Goal: Information Seeking & Learning: Learn about a topic

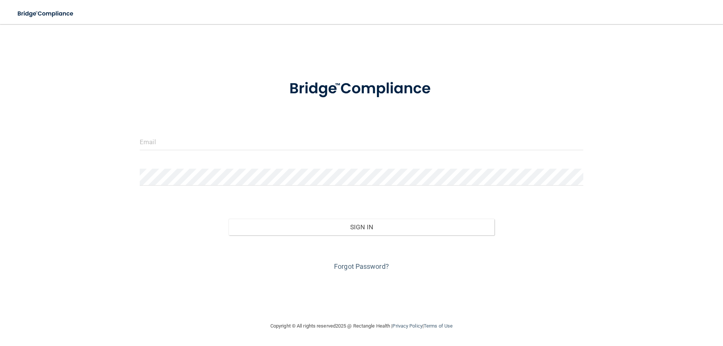
click at [264, 151] on div at bounding box center [361, 144] width 455 height 23
click at [264, 143] on input "email" at bounding box center [362, 141] width 444 height 17
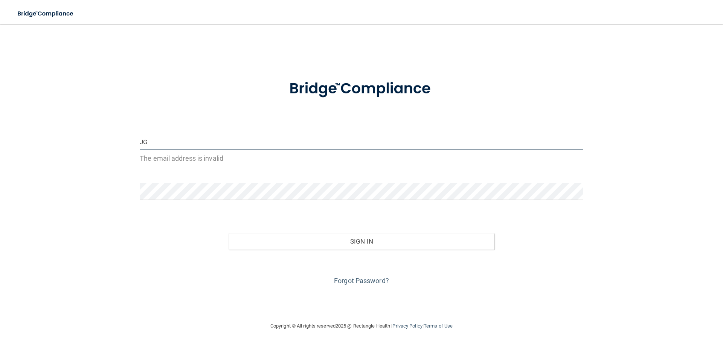
type input "J"
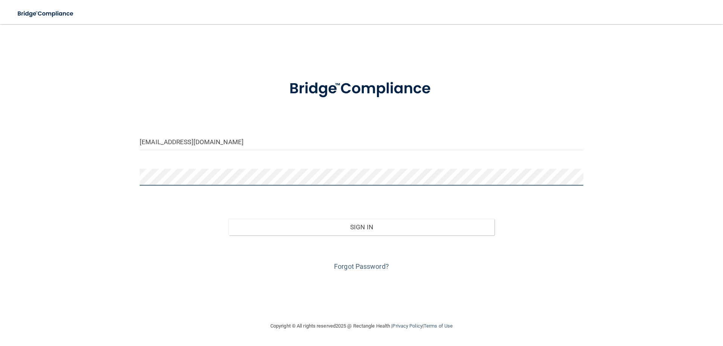
click at [229, 219] on button "Sign In" at bounding box center [362, 227] width 266 height 17
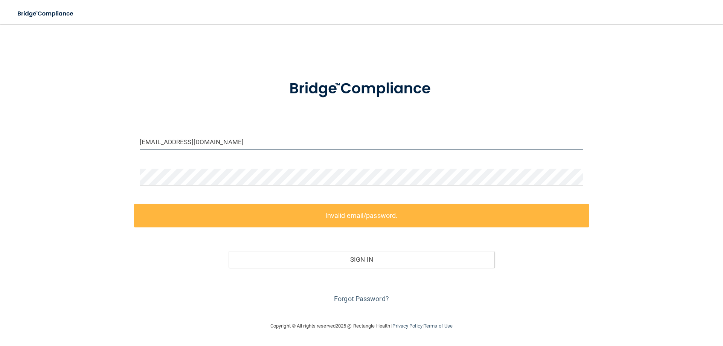
click at [150, 144] on input "jgason@pedstvp.com" at bounding box center [362, 141] width 444 height 17
click at [153, 144] on input "jgason@pedstvp.com" at bounding box center [362, 141] width 444 height 17
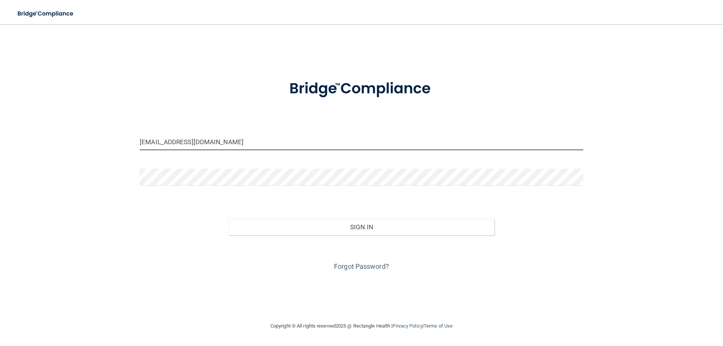
type input "[EMAIL_ADDRESS][DOMAIN_NAME]"
click at [229, 219] on button "Sign In" at bounding box center [362, 227] width 266 height 17
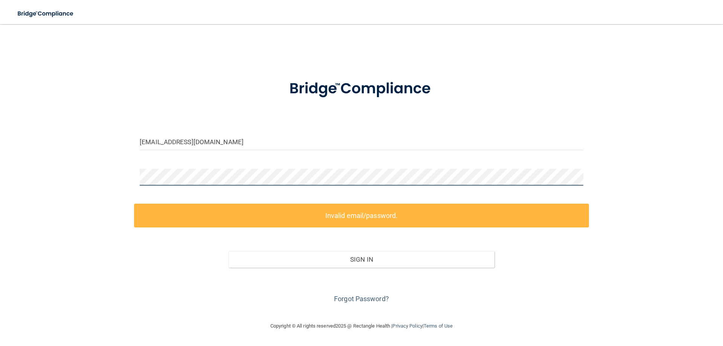
click at [98, 177] on div "jgaston@pedstvp.com Invalid email/password. You don't have permission to access…" at bounding box center [361, 173] width 693 height 283
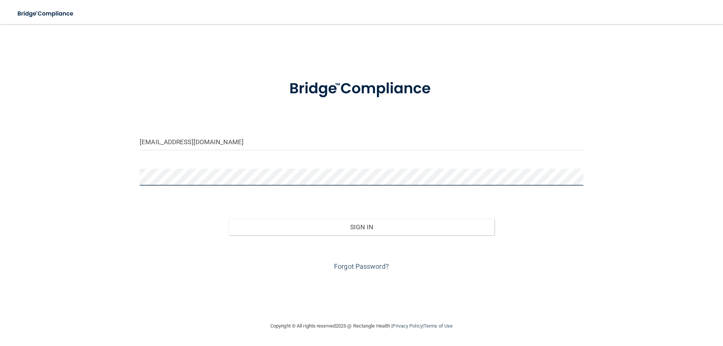
click at [229, 219] on button "Sign In" at bounding box center [362, 227] width 266 height 17
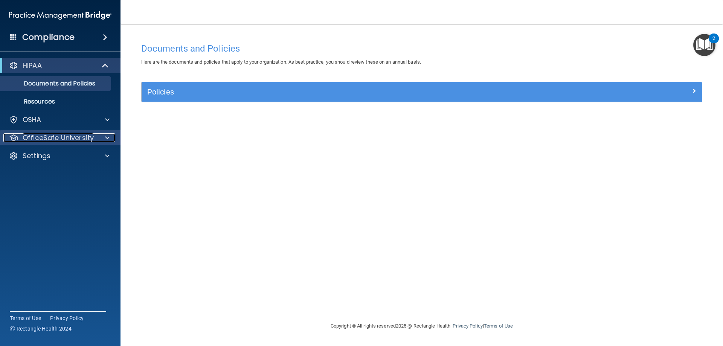
click at [89, 137] on p "OfficeSafe University" at bounding box center [58, 137] width 71 height 9
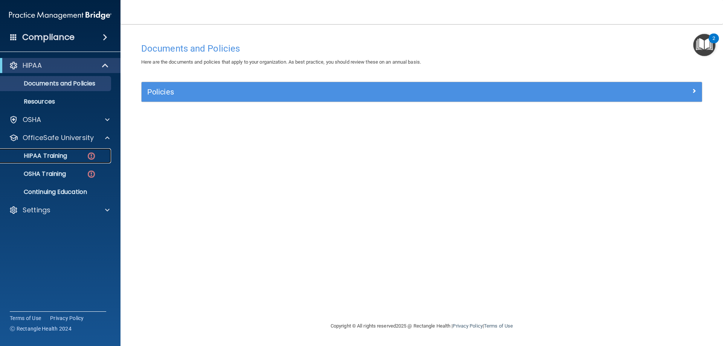
click at [86, 153] on div "HIPAA Training" at bounding box center [56, 156] width 103 height 8
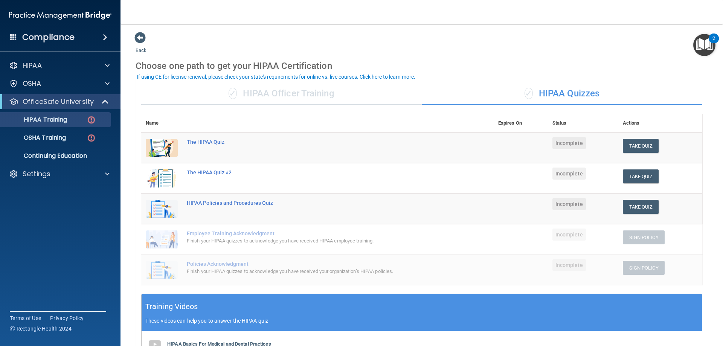
click at [55, 145] on ul "HIPAA Training OSHA Training Continuing Education" at bounding box center [60, 136] width 136 height 54
click at [57, 139] on p "OSHA Training" at bounding box center [35, 138] width 61 height 8
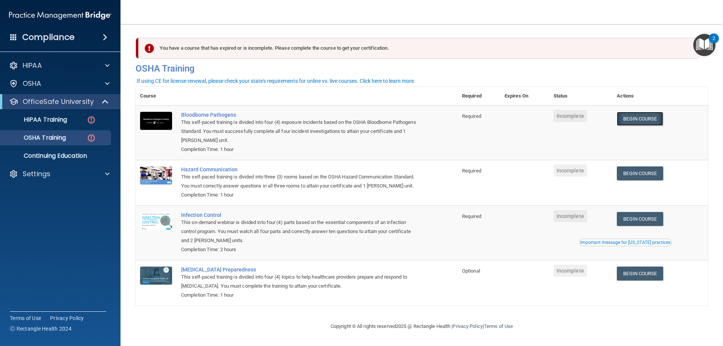
click at [639, 113] on link "Begin Course" at bounding box center [640, 119] width 46 height 14
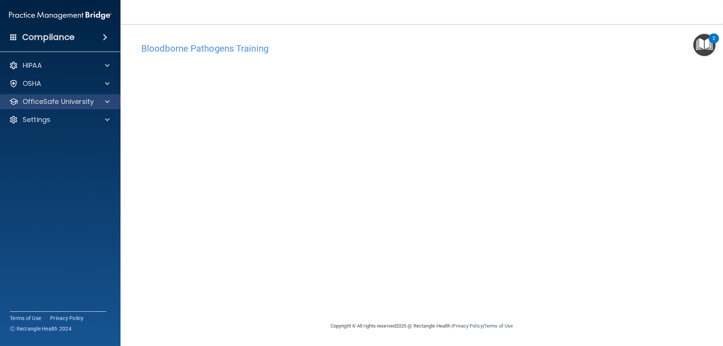
click at [77, 107] on div "OfficeSafe University" at bounding box center [60, 101] width 121 height 15
click at [108, 101] on span at bounding box center [107, 101] width 5 height 9
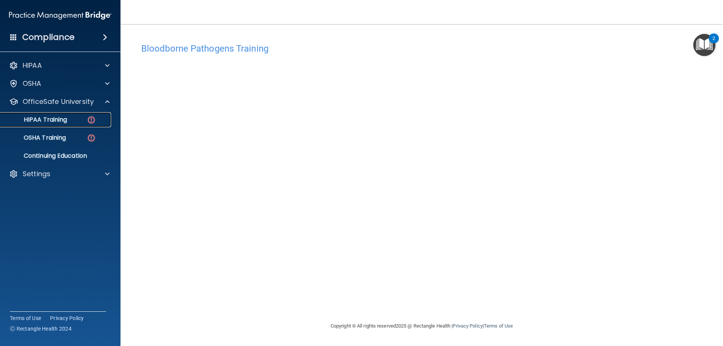
click at [64, 121] on p "HIPAA Training" at bounding box center [36, 120] width 62 height 8
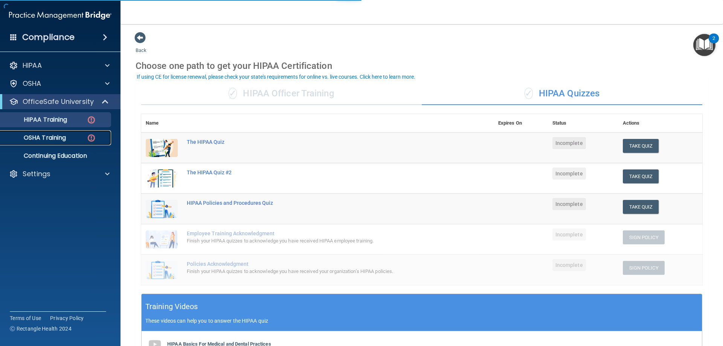
click at [78, 136] on div "OSHA Training" at bounding box center [56, 138] width 103 height 8
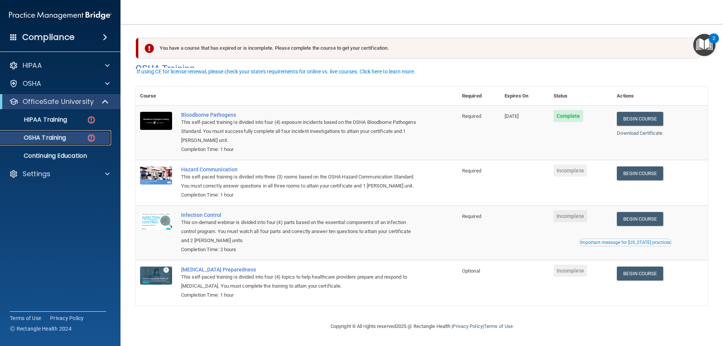
scroll to position [9, 0]
click at [640, 167] on link "Begin Course" at bounding box center [640, 174] width 46 height 14
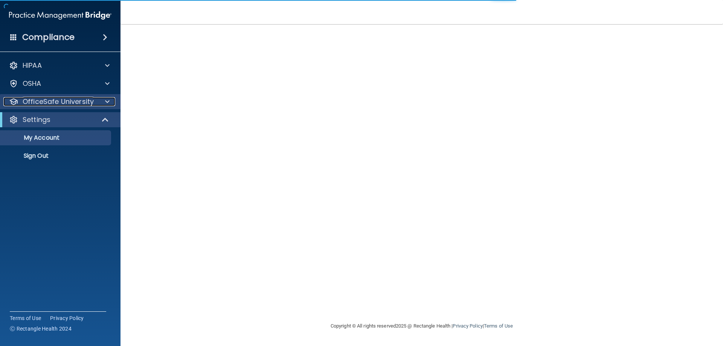
click at [55, 101] on p "OfficeSafe University" at bounding box center [58, 101] width 71 height 9
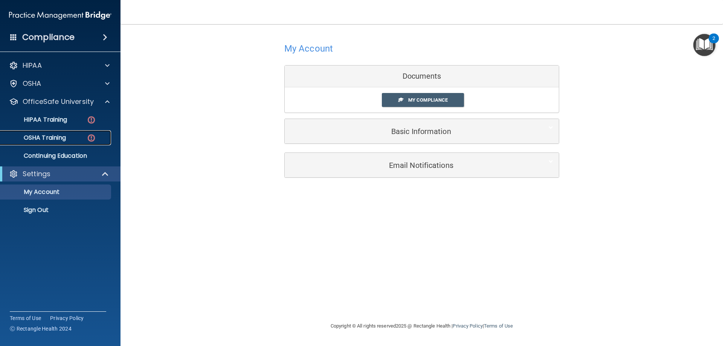
click at [68, 139] on div "OSHA Training" at bounding box center [56, 138] width 103 height 8
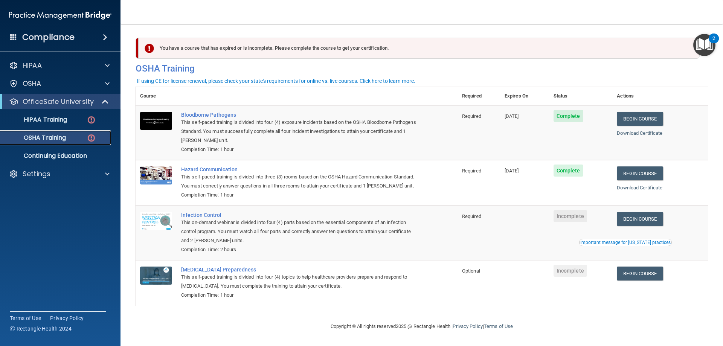
scroll to position [9, 0]
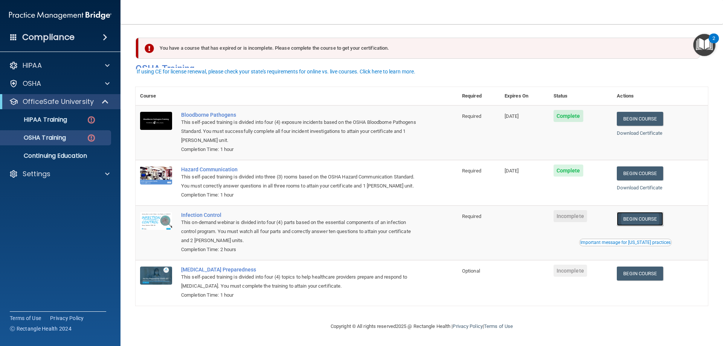
click at [648, 216] on link "Begin Course" at bounding box center [640, 219] width 46 height 14
